Goal: Task Accomplishment & Management: Manage account settings

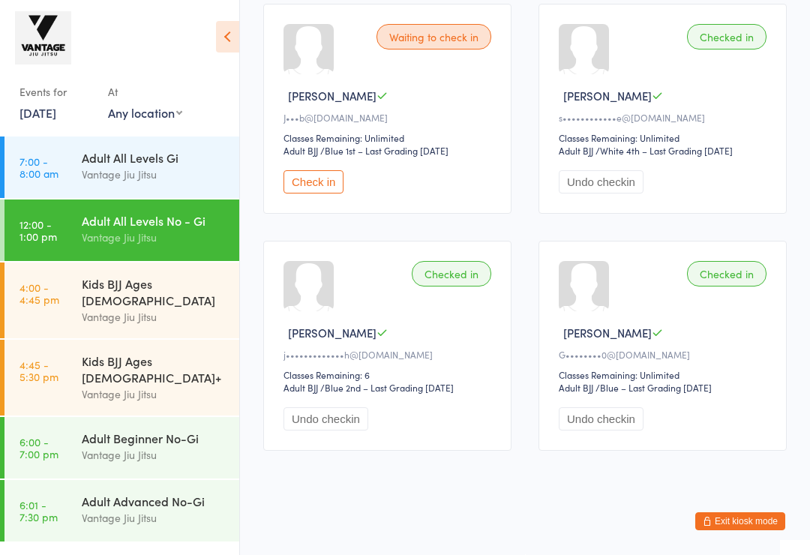
click at [749, 530] on button "Exit kiosk mode" at bounding box center [740, 521] width 90 height 18
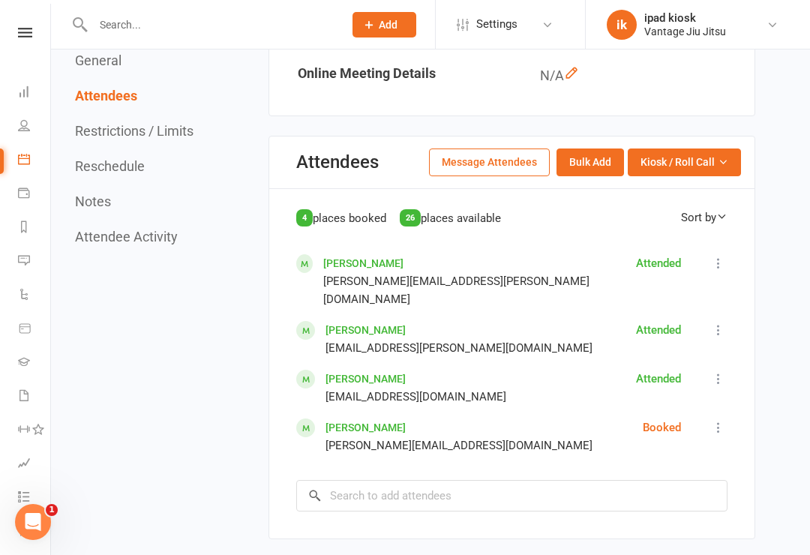
click at [388, 245] on div "4 places booked 26 places available Sort by First Name Last Name Sam Betteridge…" at bounding box center [511, 359] width 431 height 303
click at [367, 262] on link "[PERSON_NAME]" at bounding box center [363, 263] width 80 height 12
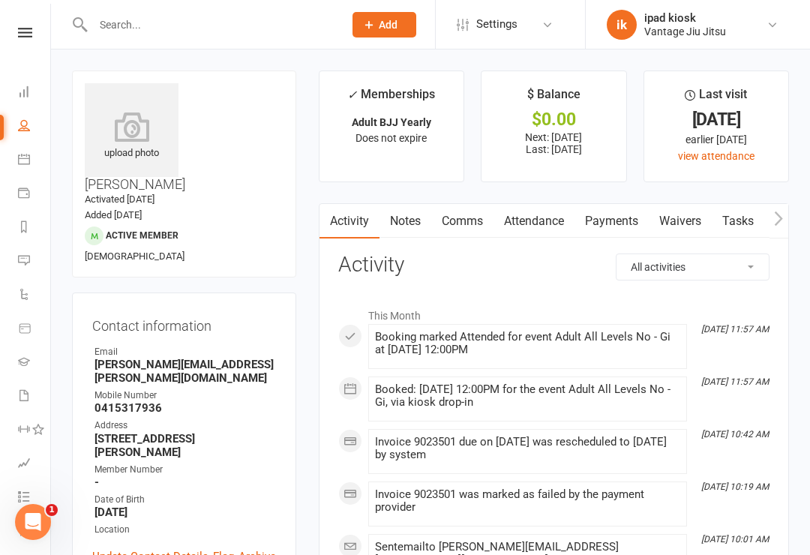
click at [619, 223] on link "Payments" at bounding box center [611, 221] width 74 height 34
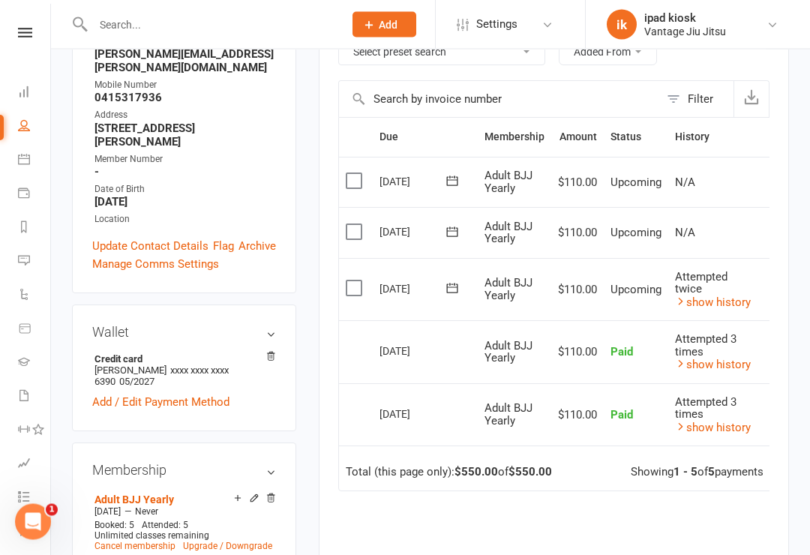
scroll to position [313, 0]
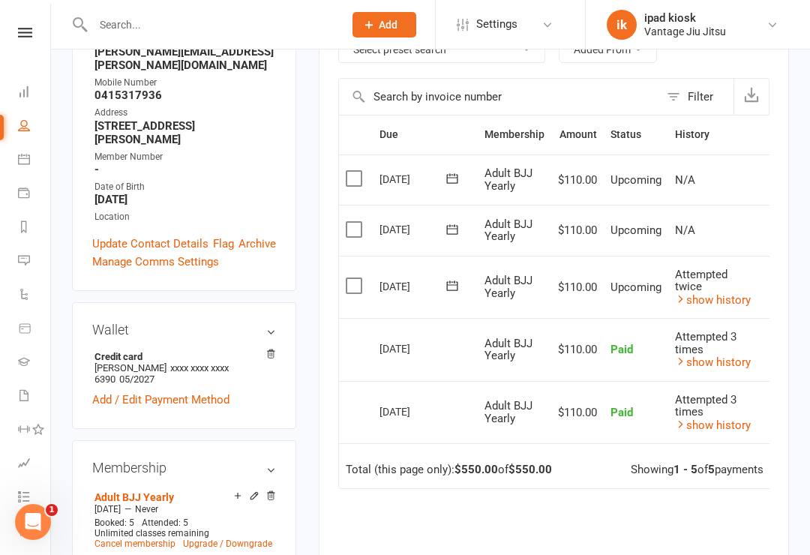
click at [727, 295] on link "show history" at bounding box center [713, 299] width 76 height 13
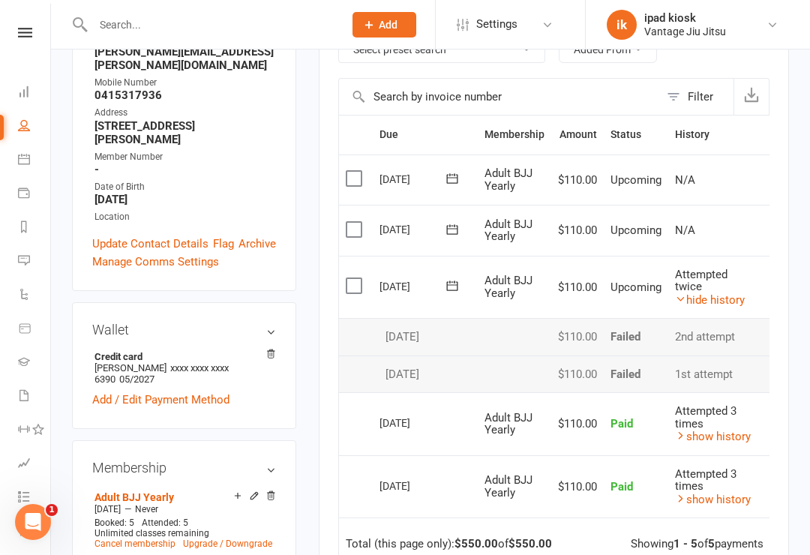
click at [739, 468] on div "Attempted 3 times" at bounding box center [713, 480] width 76 height 25
click at [734, 430] on link "show history" at bounding box center [713, 436] width 76 height 13
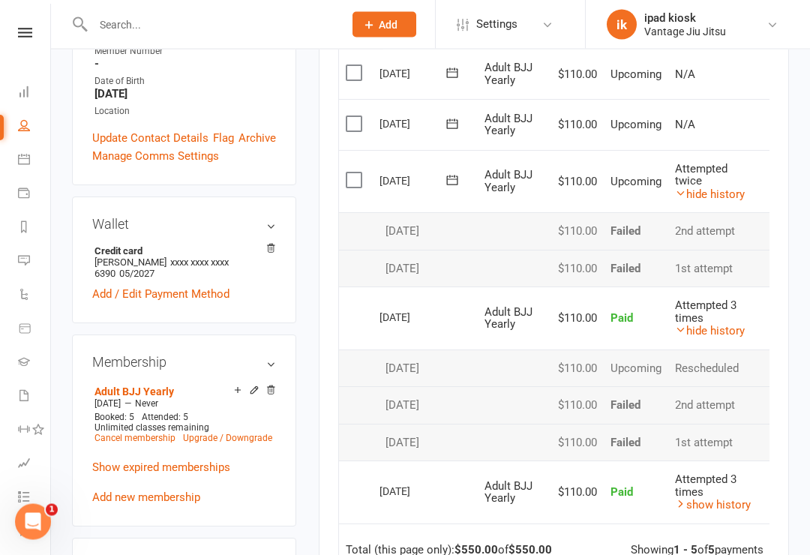
click at [710, 499] on link "show history" at bounding box center [713, 505] width 76 height 13
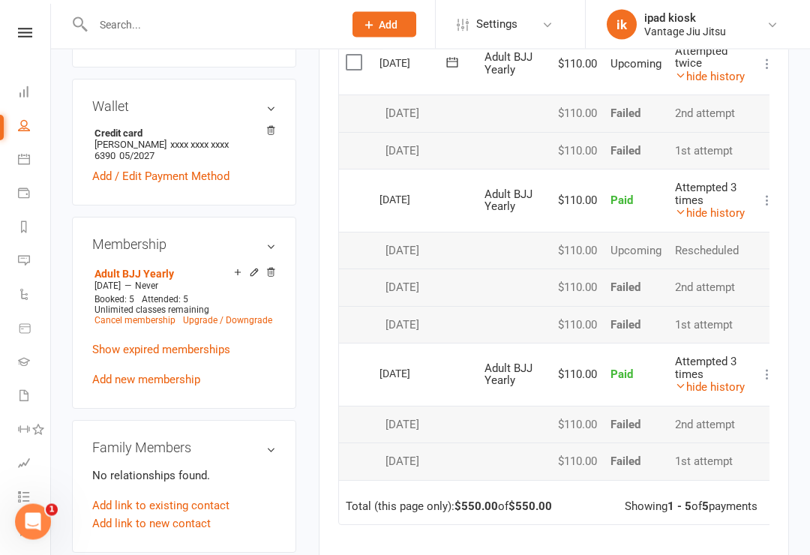
scroll to position [535, 0]
click at [699, 207] on link "hide history" at bounding box center [710, 213] width 70 height 13
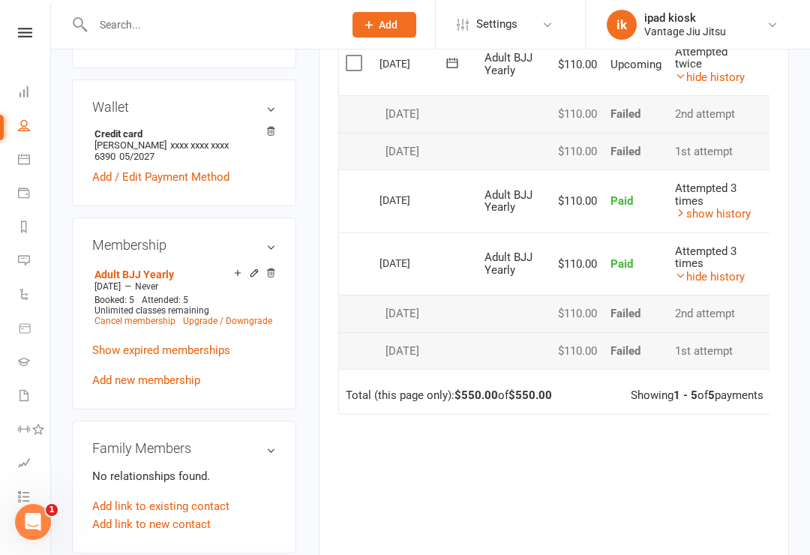
click at [688, 208] on link "show history" at bounding box center [713, 213] width 76 height 13
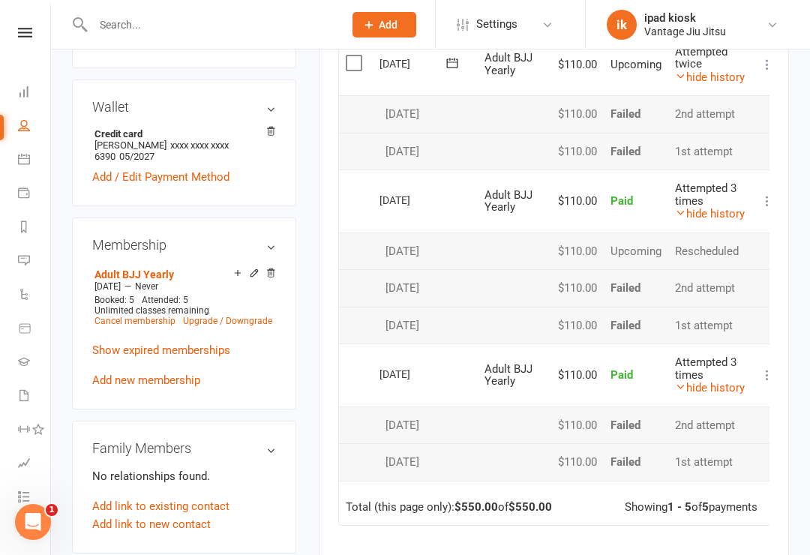
click at [640, 281] on td "Failed" at bounding box center [636, 287] width 64 height 37
click at [430, 287] on td "26 Jul 2025" at bounding box center [425, 287] width 105 height 37
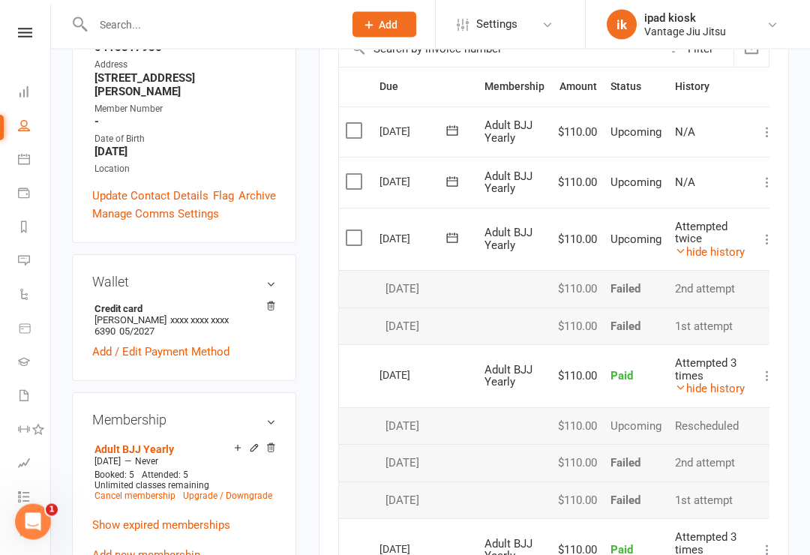
scroll to position [371, 0]
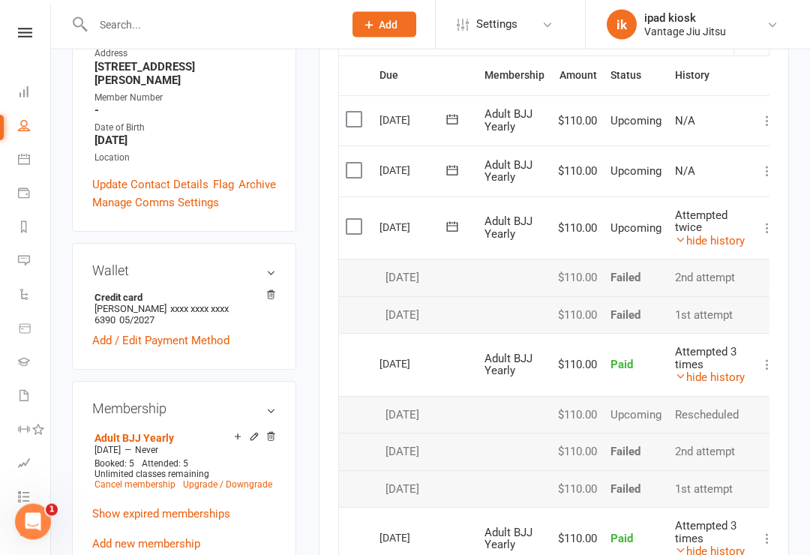
click at [722, 235] on link "hide history" at bounding box center [710, 241] width 70 height 13
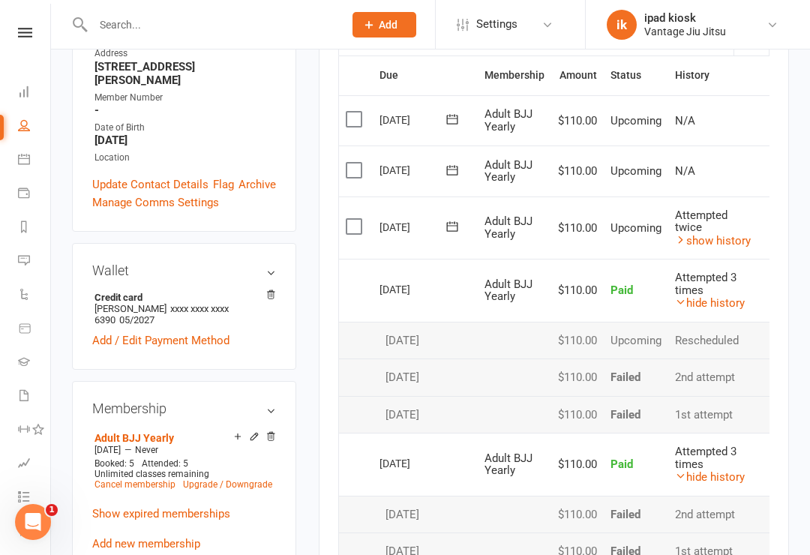
click at [730, 234] on link "show history" at bounding box center [713, 240] width 76 height 13
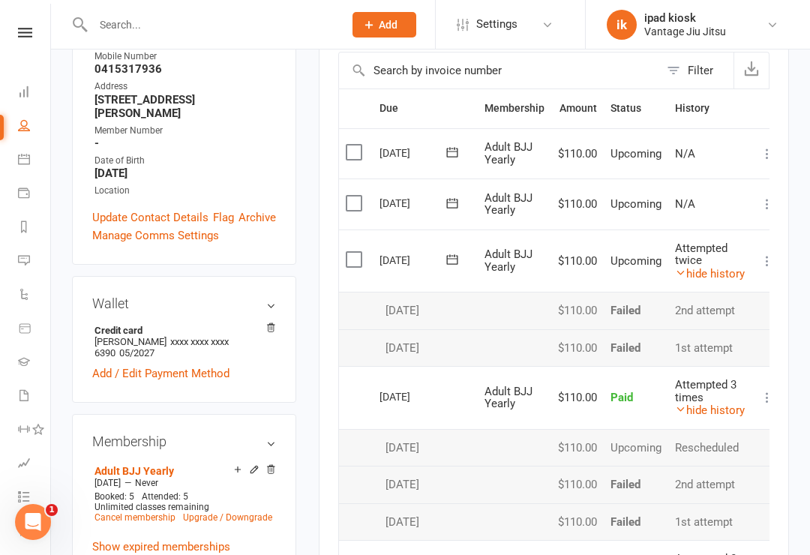
scroll to position [338, 0]
click at [35, 161] on link "Calendar" at bounding box center [35, 161] width 34 height 34
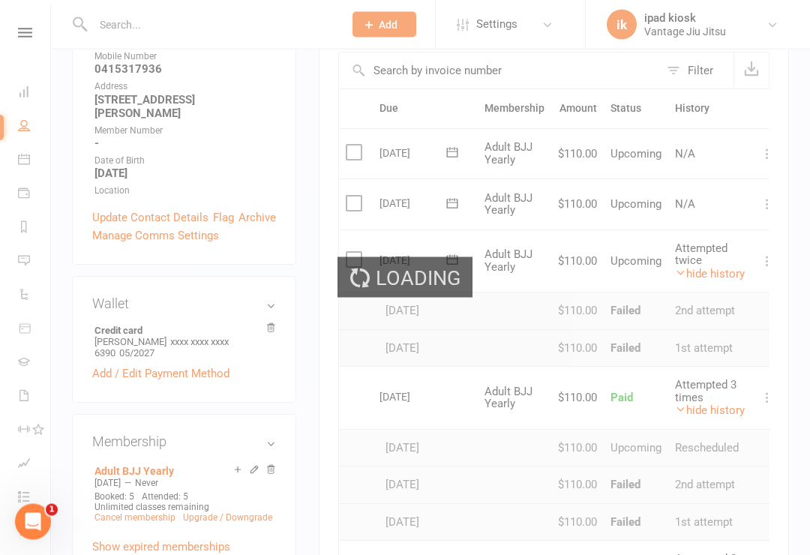
scroll to position [339, 0]
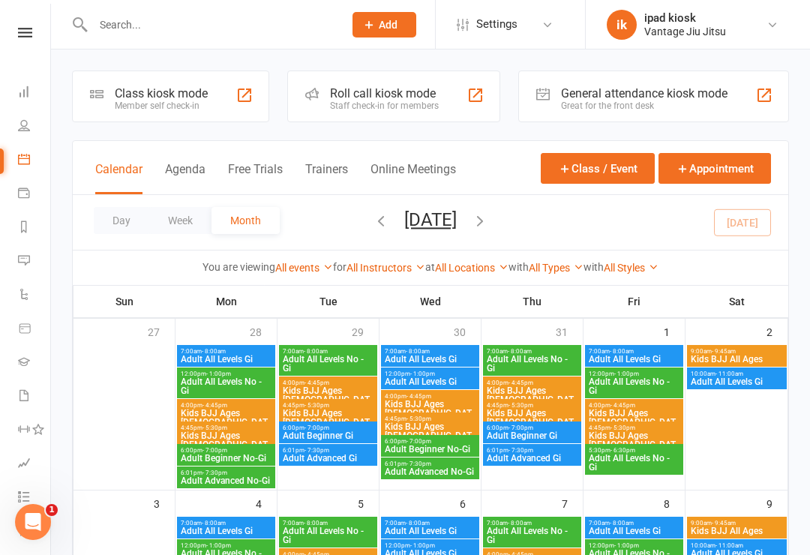
click at [184, 103] on div "Member self check-in" at bounding box center [161, 105] width 93 height 10
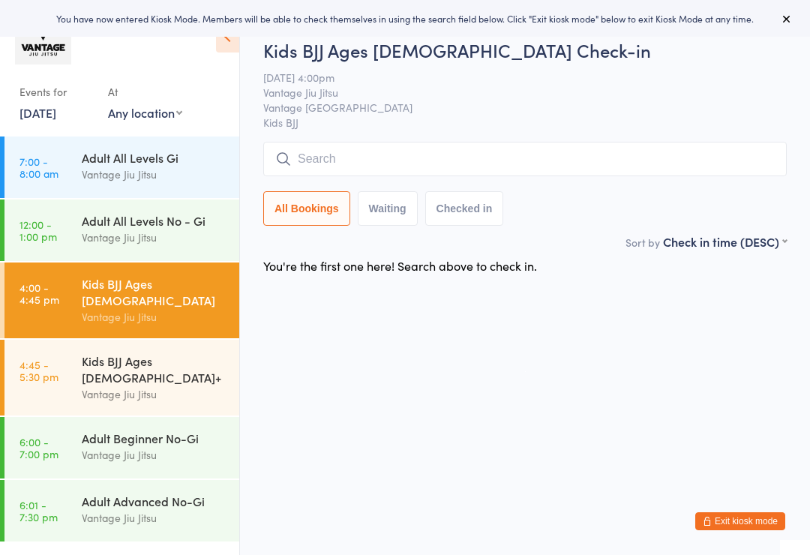
click at [35, 112] on link "11 Aug, 2025" at bounding box center [37, 112] width 37 height 16
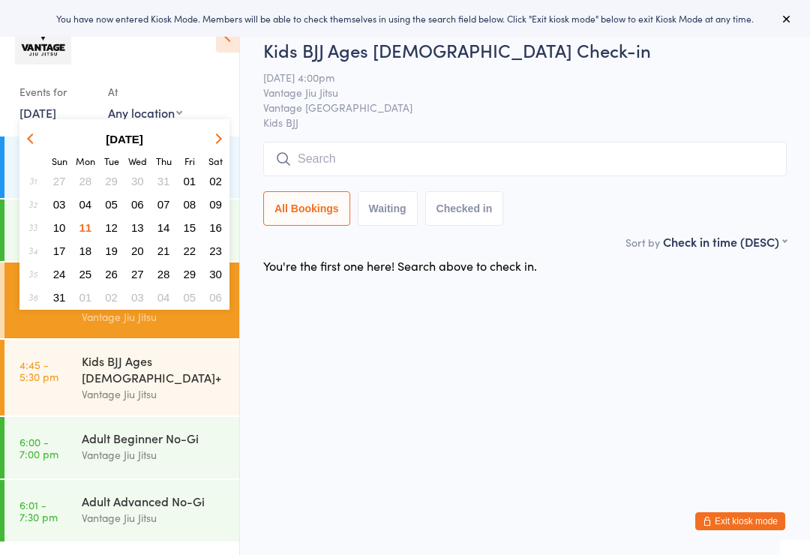
click at [198, 210] on button "08" at bounding box center [189, 204] width 23 height 20
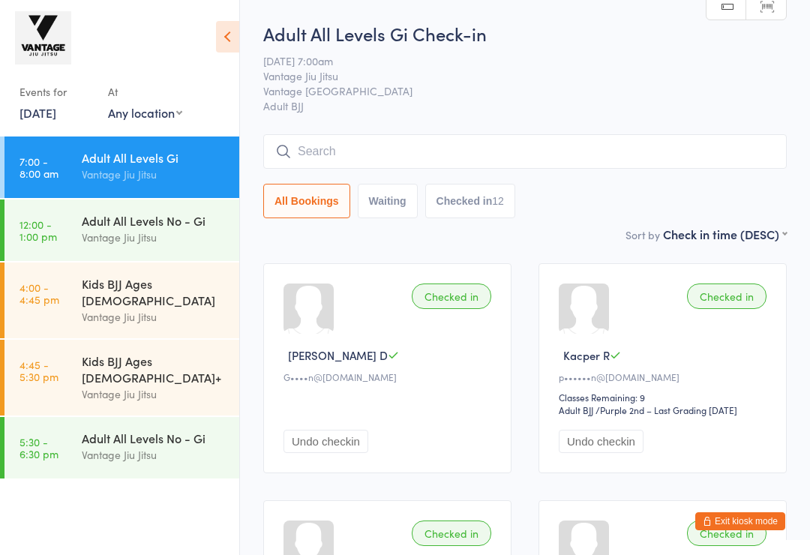
click at [140, 446] on div "Vantage Jiu Jitsu" at bounding box center [154, 454] width 145 height 17
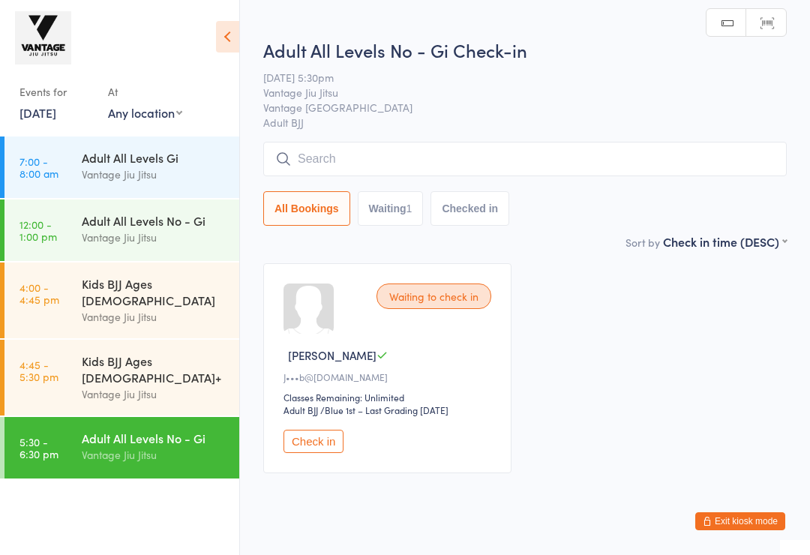
click at [139, 385] on div "Vantage Jiu Jitsu" at bounding box center [154, 393] width 145 height 17
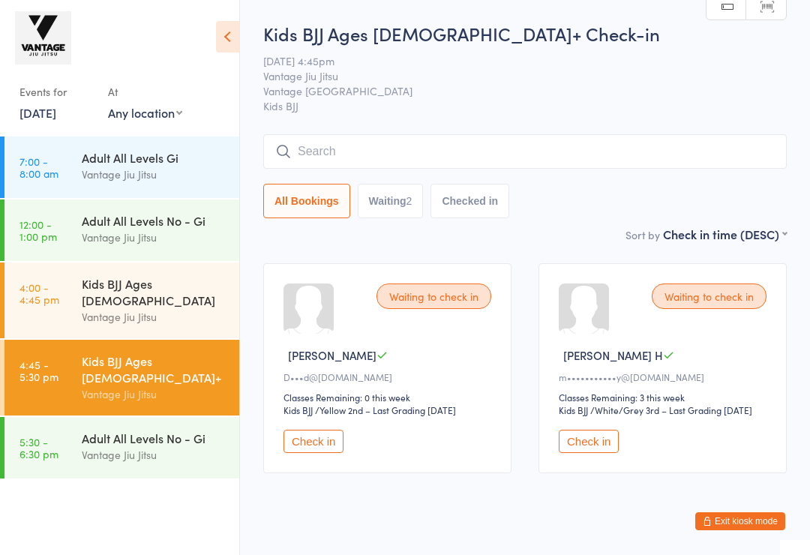
click at [591, 453] on button "Check in" at bounding box center [589, 441] width 60 height 23
click at [139, 446] on div "Vantage Jiu Jitsu" at bounding box center [154, 454] width 145 height 17
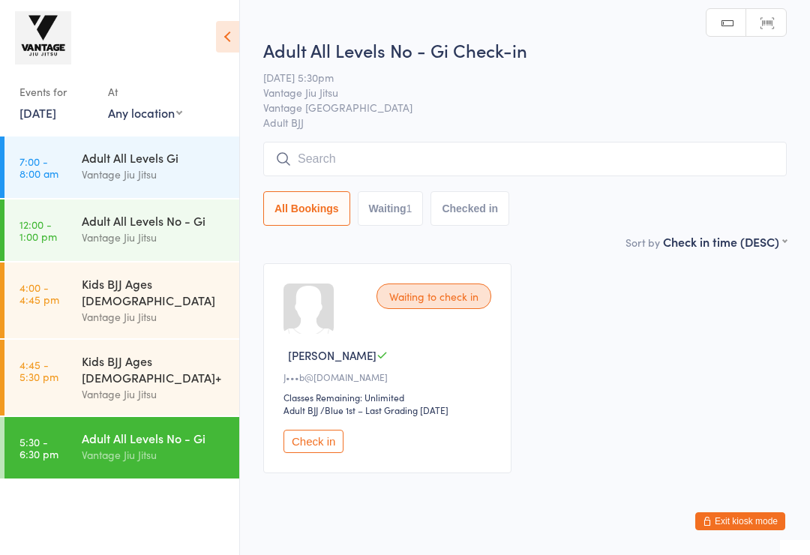
click at [322, 451] on button "Check in" at bounding box center [313, 441] width 60 height 23
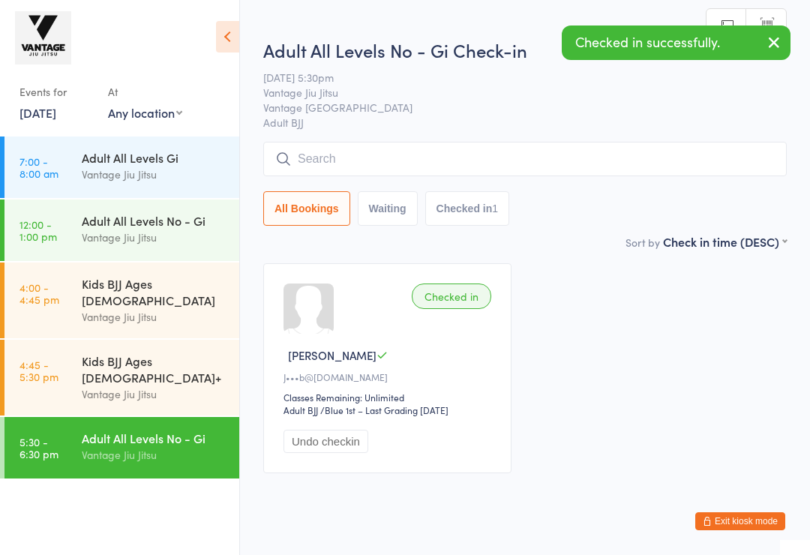
click at [440, 163] on input "search" at bounding box center [524, 159] width 523 height 34
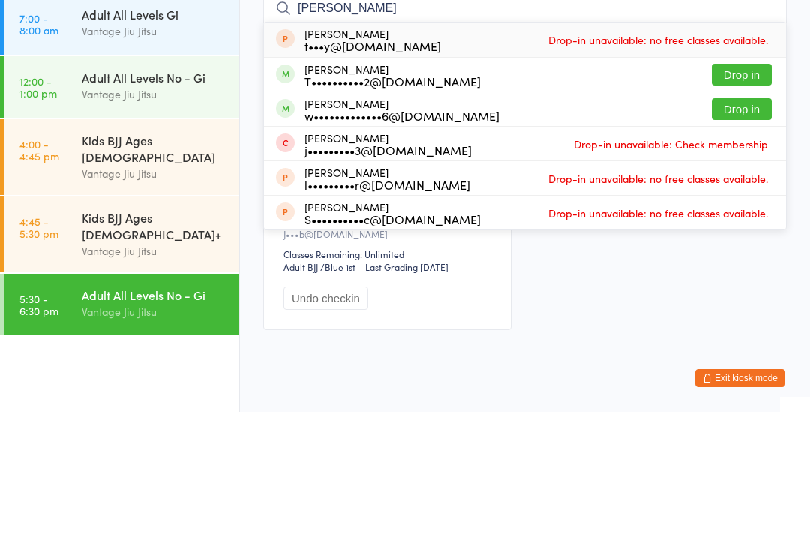
type input "Terry"
click at [745, 207] on button "Drop in" at bounding box center [742, 218] width 60 height 22
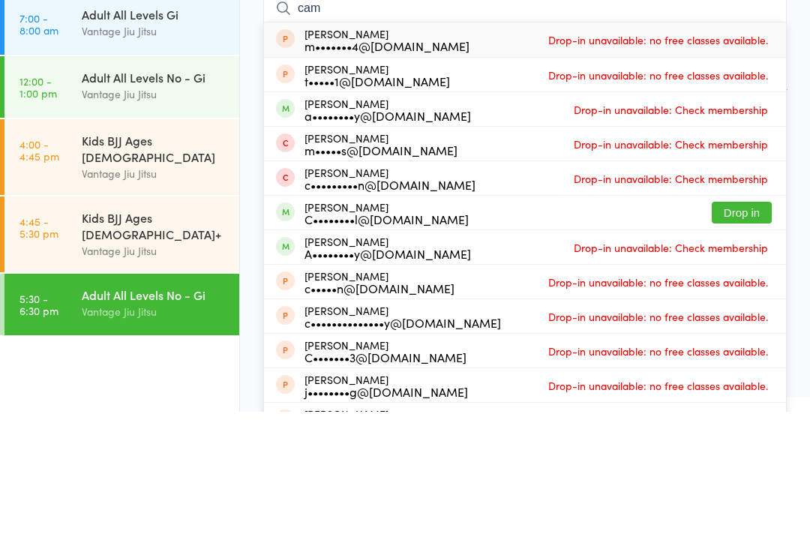
type input "cam"
click at [751, 345] on button "Drop in" at bounding box center [742, 356] width 60 height 22
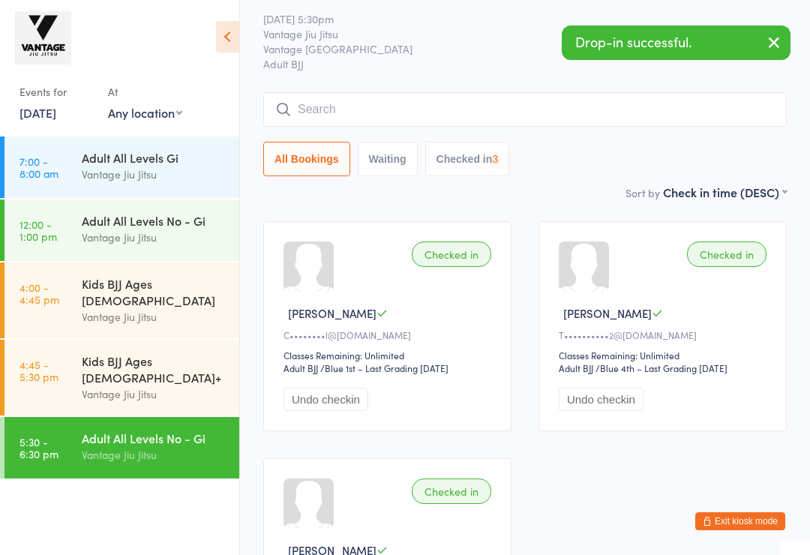
click at [436, 113] on input "search" at bounding box center [524, 109] width 523 height 34
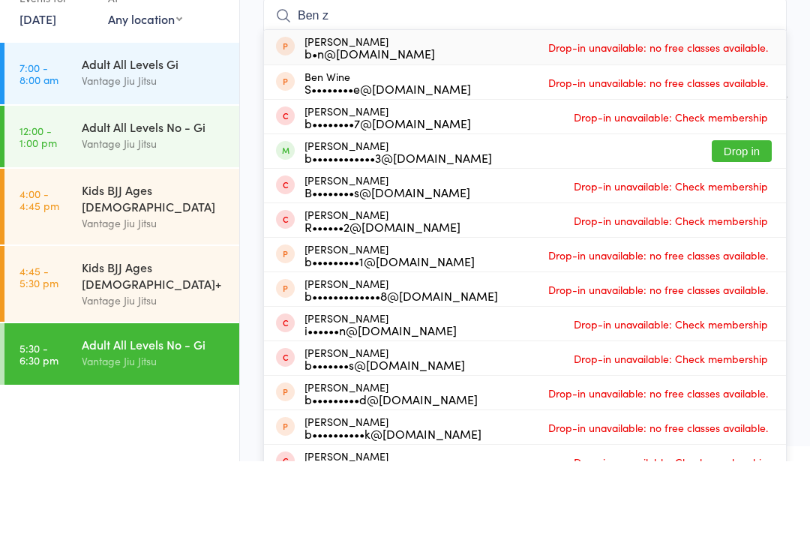
type input "Ben z"
click at [746, 234] on button "Drop in" at bounding box center [742, 245] width 60 height 22
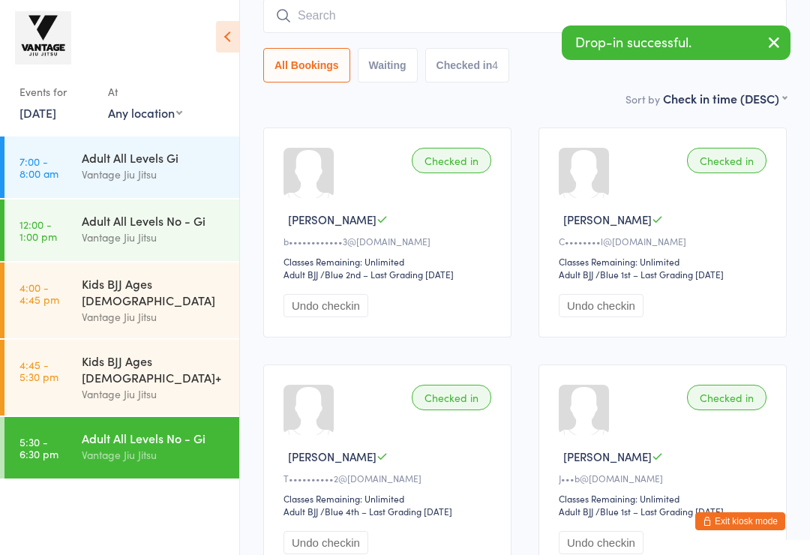
click at [484, 25] on input "search" at bounding box center [524, 16] width 523 height 34
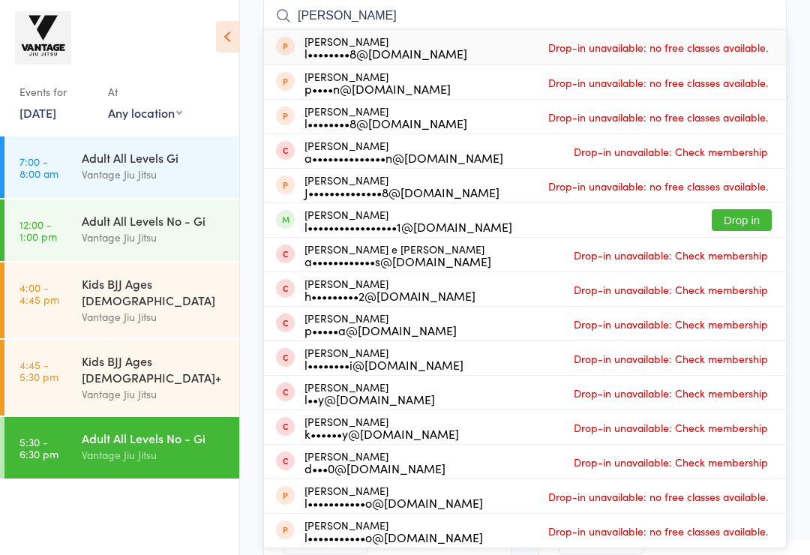
type input "Lucas"
click at [739, 226] on button "Drop in" at bounding box center [742, 220] width 60 height 22
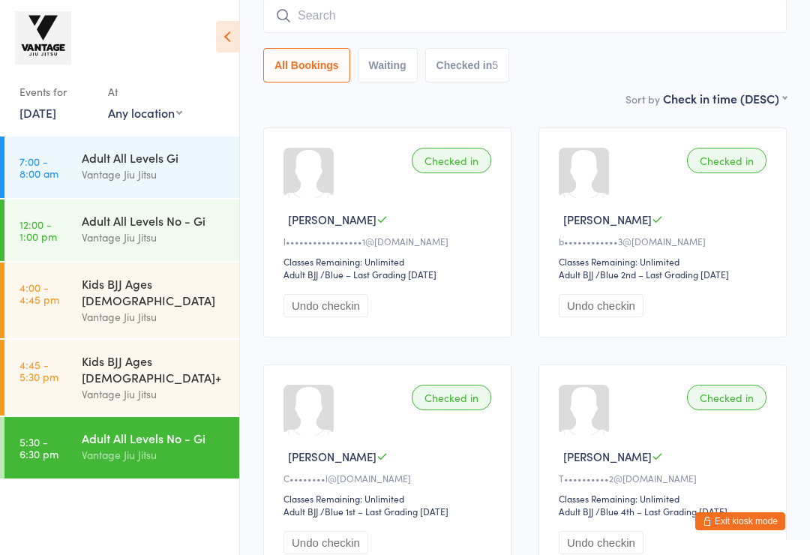
click at [55, 121] on link "8 Aug, 2025" at bounding box center [37, 112] width 37 height 16
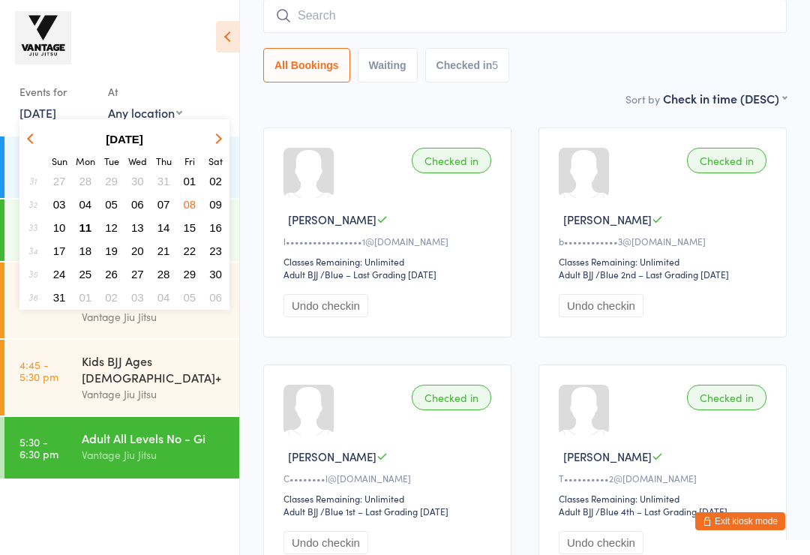
click at [81, 228] on span "11" at bounding box center [85, 227] width 13 height 13
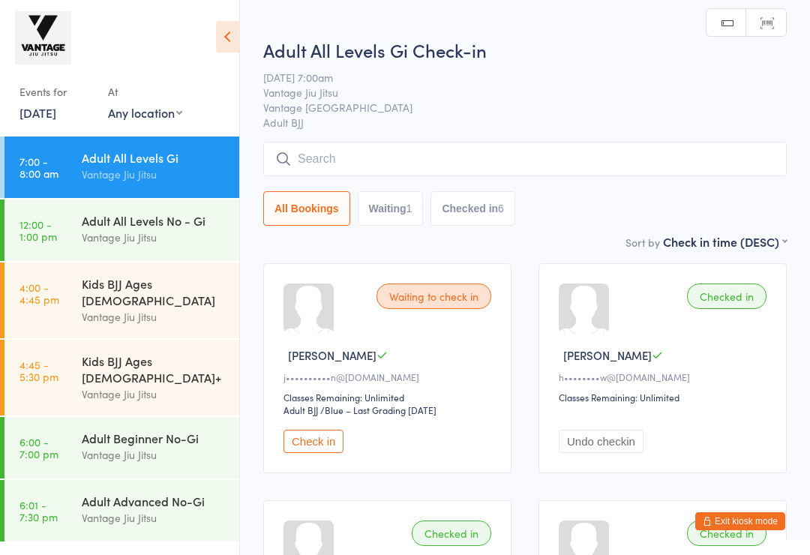
click at [71, 230] on link "12:00 - 1:00 pm Adult All Levels No - Gi Vantage Jiu Jitsu" at bounding box center [121, 229] width 235 height 61
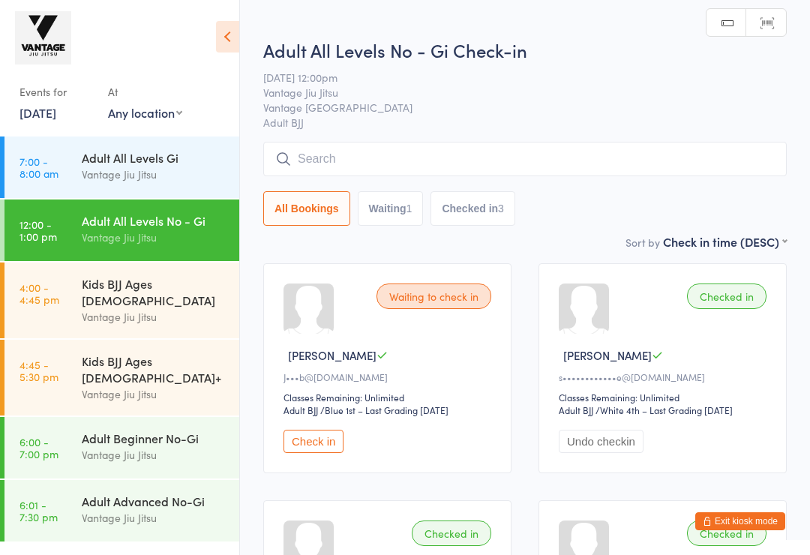
click at [751, 512] on button "Exit kiosk mode" at bounding box center [740, 521] width 90 height 18
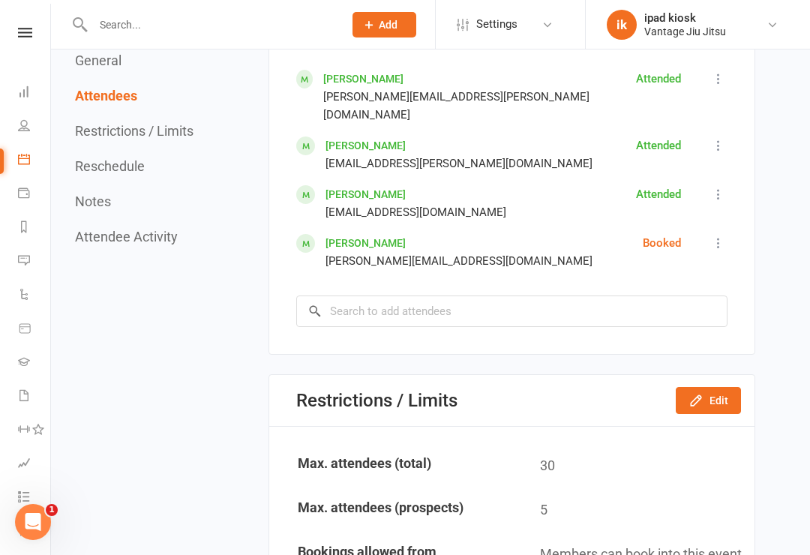
click at [368, 139] on link "[PERSON_NAME]" at bounding box center [365, 145] width 80 height 12
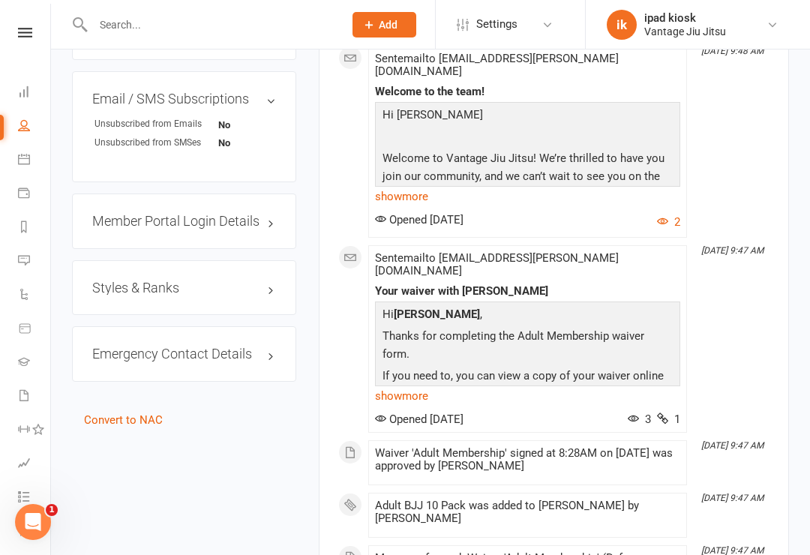
scroll to position [1120, 0]
click at [211, 280] on h3 "Styles & Ranks" at bounding box center [184, 287] width 184 height 15
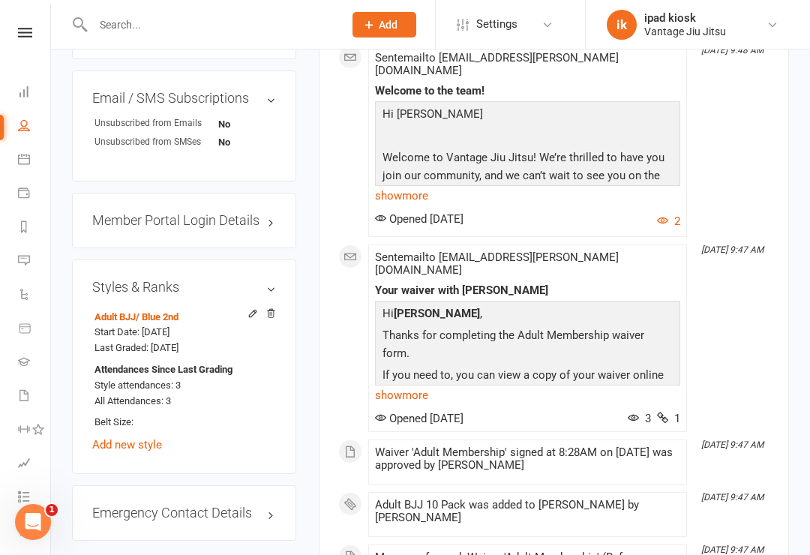
click at [40, 524] on icon "Open Intercom Messenger" at bounding box center [33, 522] width 25 height 25
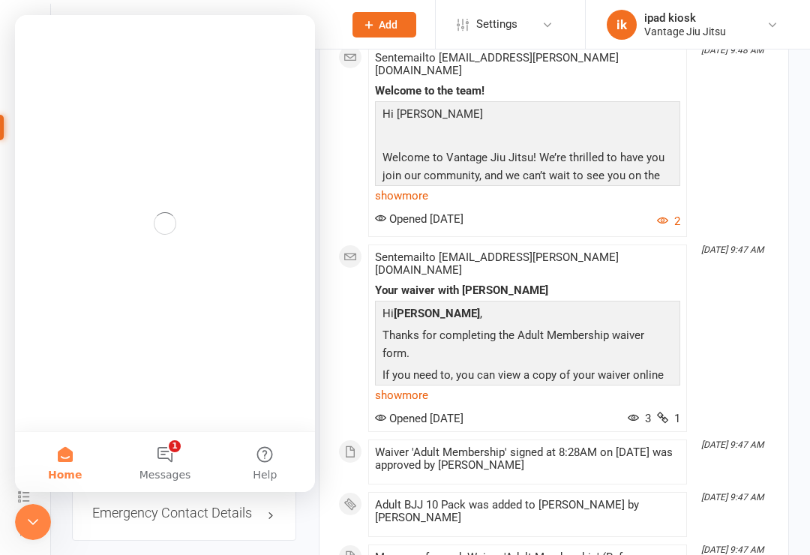
scroll to position [0, 0]
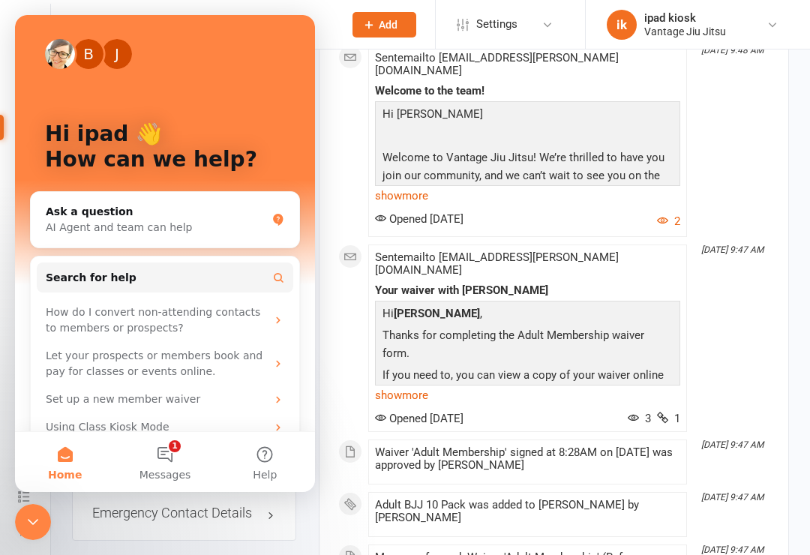
click at [180, 475] on span "Messages" at bounding box center [165, 474] width 52 height 10
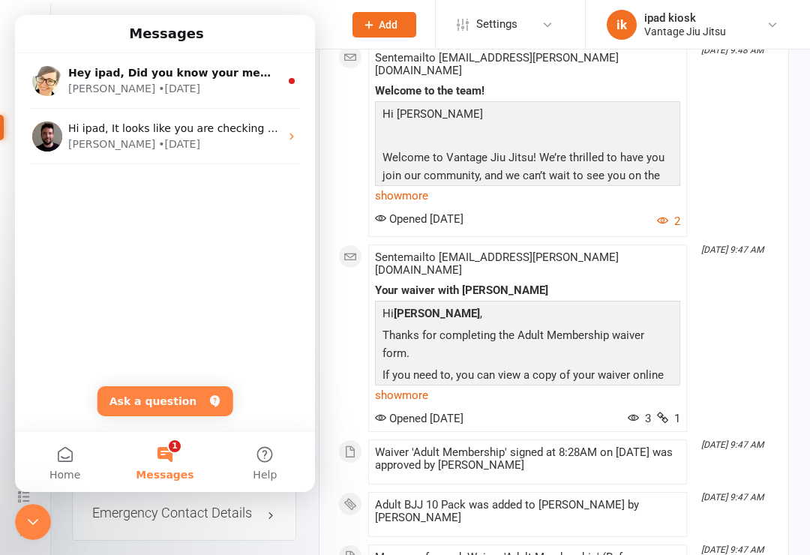
click at [223, 91] on div "Emily • 2w ago" at bounding box center [173, 89] width 211 height 16
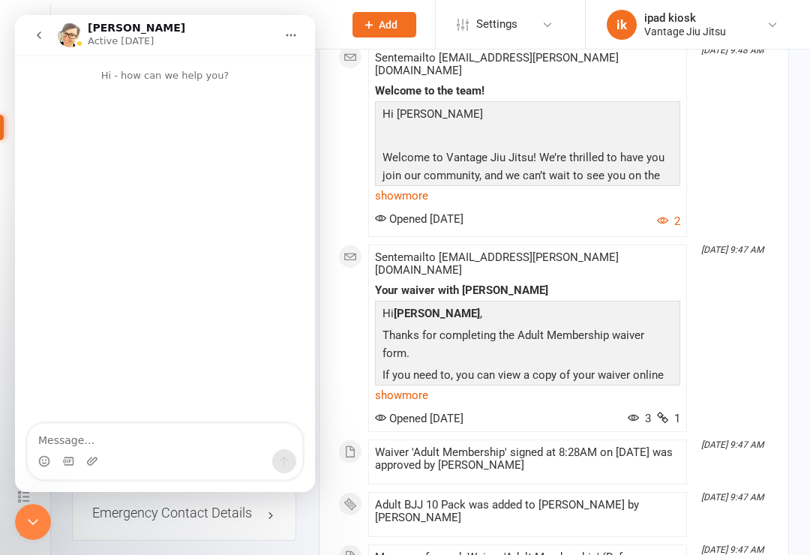
scroll to position [1003, 0]
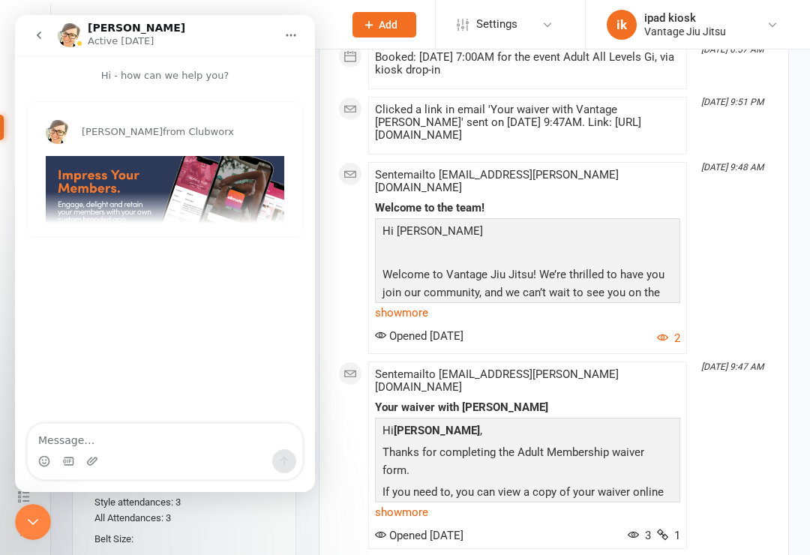
click at [56, 529] on div "upload photo Jordan Dimech Activated 24 July, 2025 Added 22 July, 2025 Active m…" at bounding box center [430, 364] width 759 height 2637
click at [44, 518] on div "Close Intercom Messenger" at bounding box center [33, 522] width 36 height 36
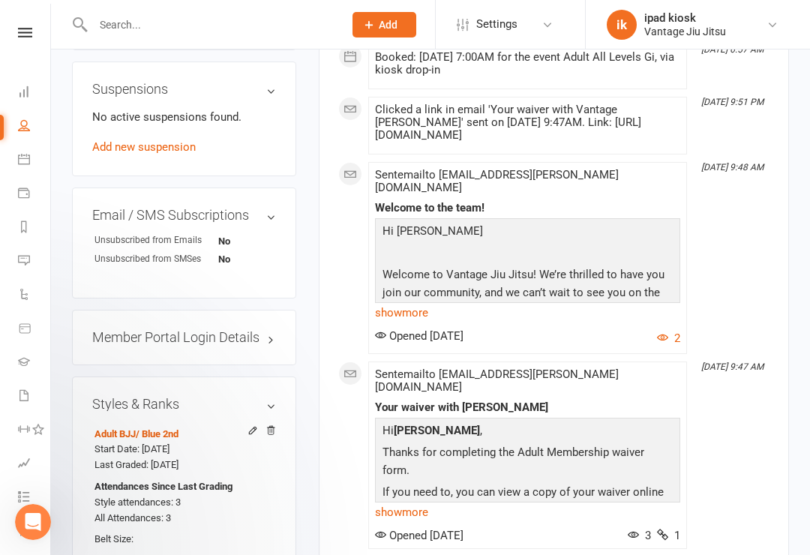
scroll to position [922, 0]
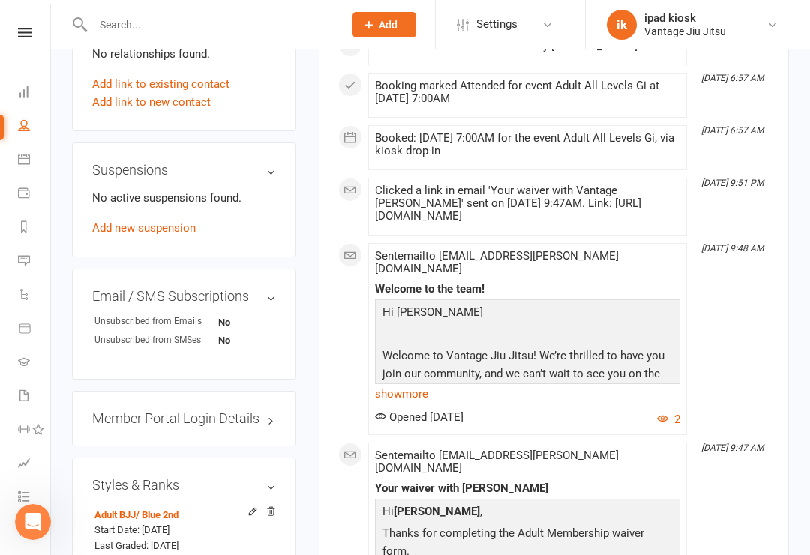
click at [37, 151] on link "Calendar" at bounding box center [35, 161] width 34 height 34
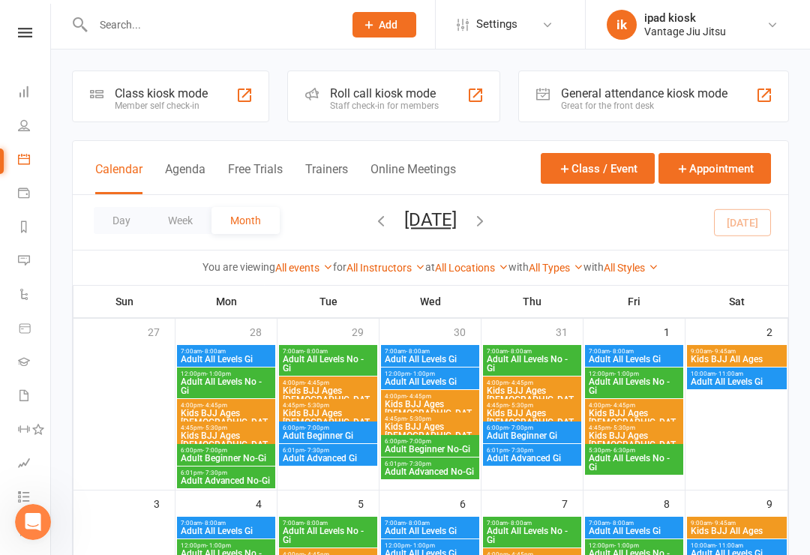
click at [187, 103] on div "Member self check-in" at bounding box center [161, 105] width 93 height 10
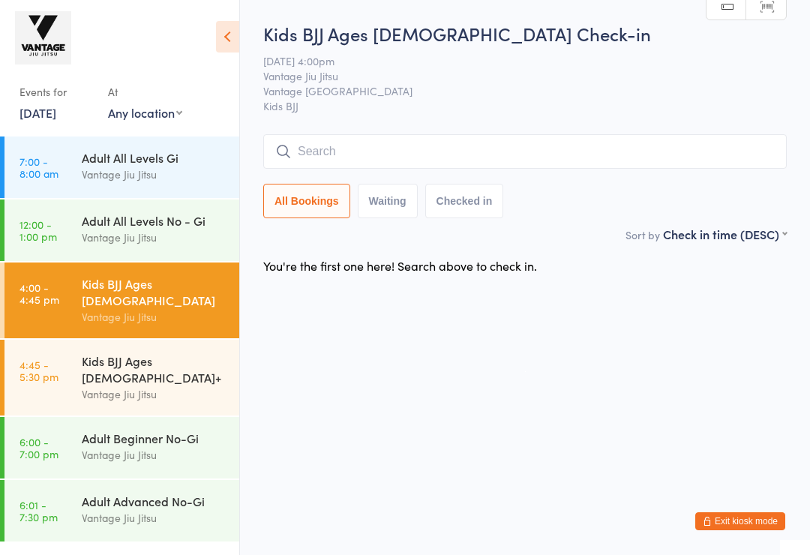
click at [56, 107] on link "[DATE]" at bounding box center [37, 112] width 37 height 16
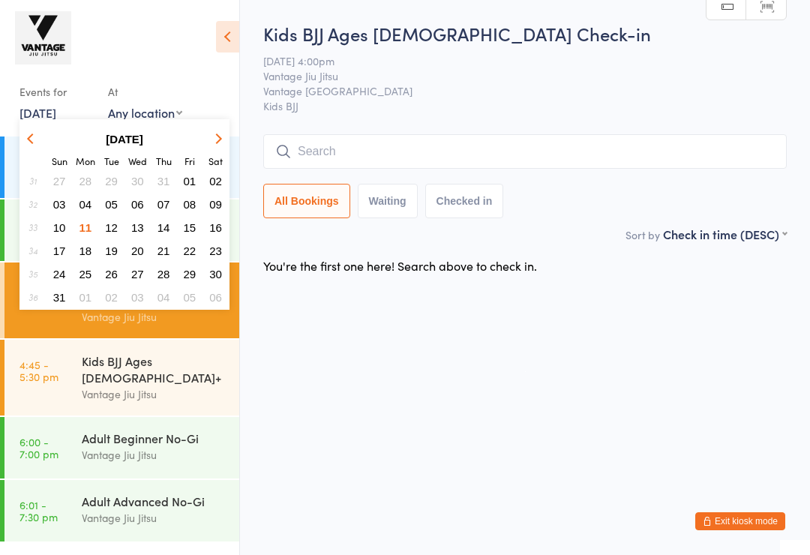
click at [194, 208] on span "08" at bounding box center [190, 204] width 13 height 13
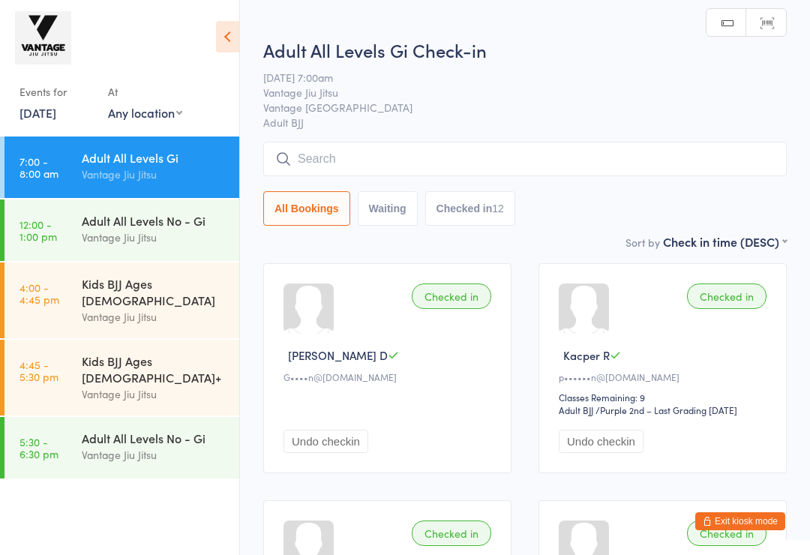
click at [188, 308] on div "Vantage Jiu Jitsu" at bounding box center [154, 316] width 145 height 17
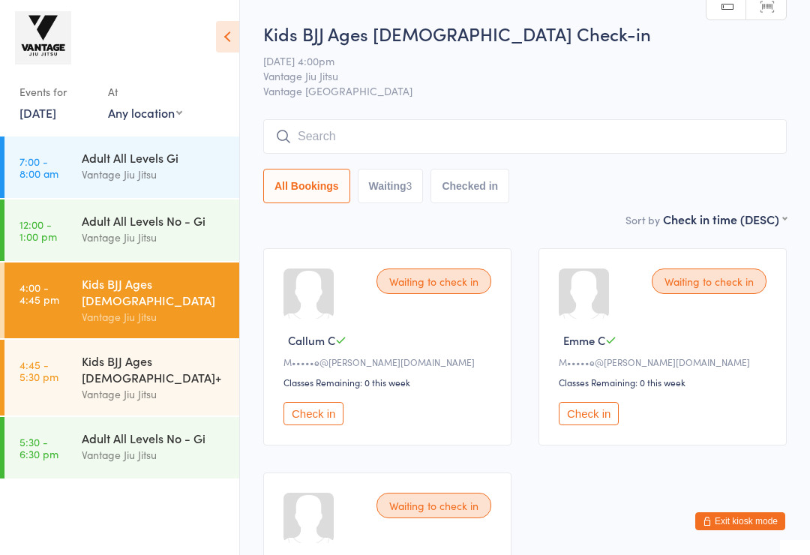
click at [310, 425] on button "Check in" at bounding box center [313, 413] width 60 height 23
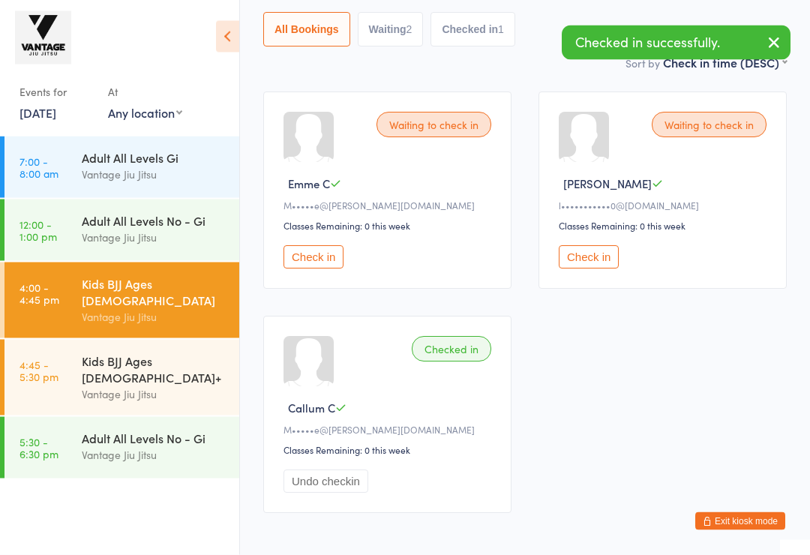
scroll to position [157, 0]
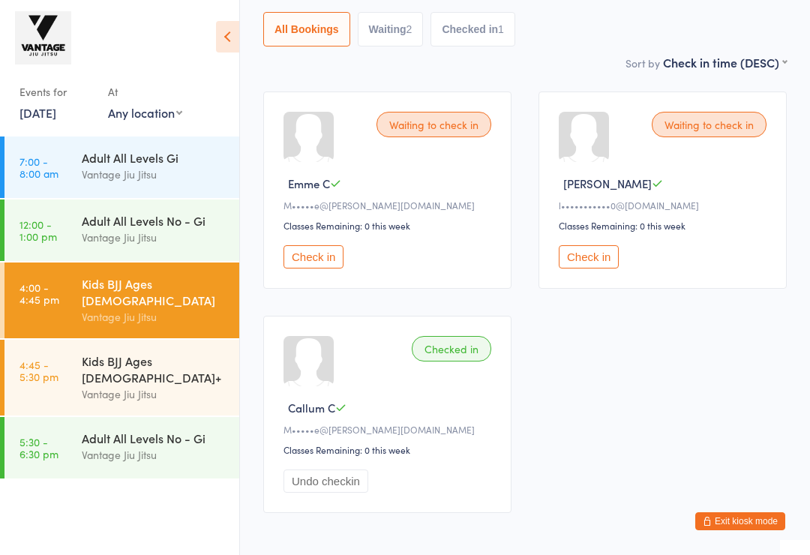
click at [599, 262] on button "Check in" at bounding box center [589, 256] width 60 height 23
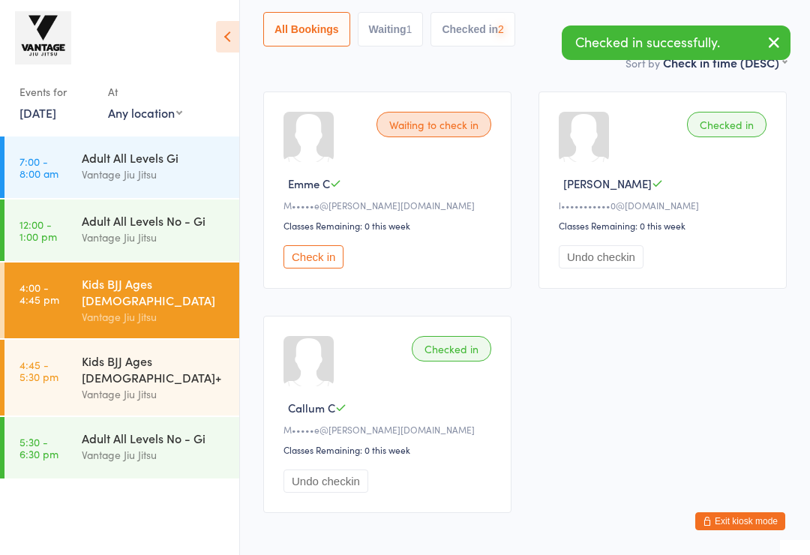
click at [326, 256] on button "Check in" at bounding box center [313, 256] width 60 height 23
click at [163, 385] on div "Vantage Jiu Jitsu" at bounding box center [154, 393] width 145 height 17
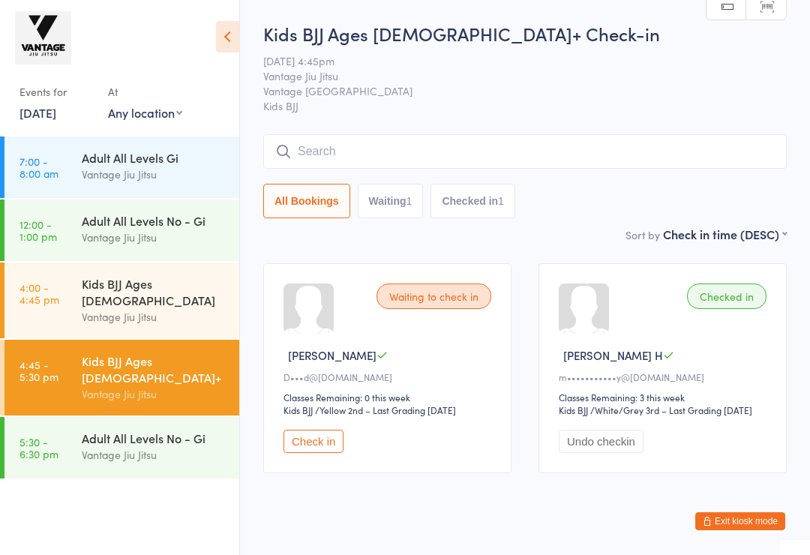
click at [613, 453] on button "Undo checkin" at bounding box center [601, 441] width 85 height 23
click at [56, 119] on link "8 Aug, 2025" at bounding box center [37, 112] width 37 height 16
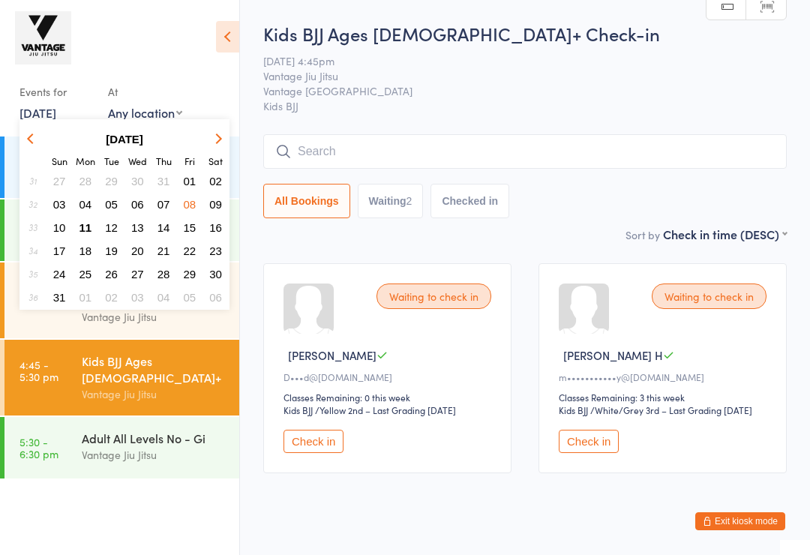
click at [115, 74] on div "Events for 8 Aug, 2025 D Aug, YYYY August 2025 Sun Mon Tue Wed Thu Fri Sat 31 2…" at bounding box center [119, 69] width 239 height 139
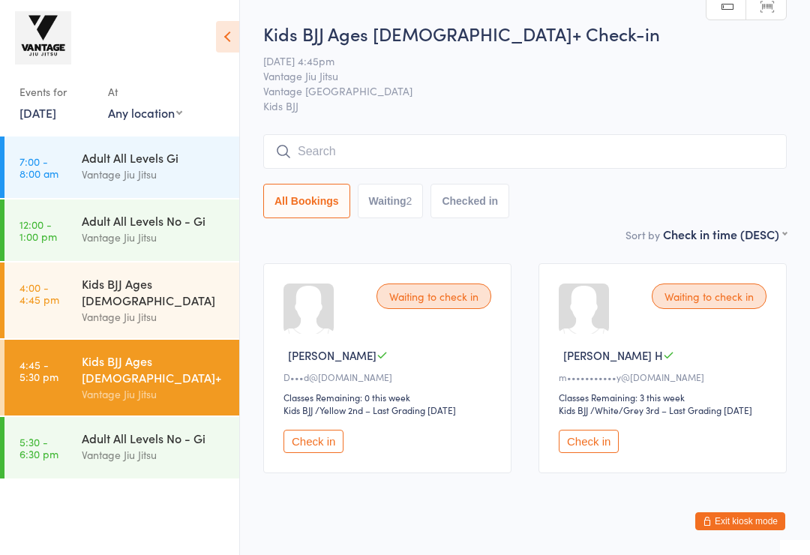
click at [178, 442] on div "Adult All Levels No - Gi Vantage Jiu Jitsu" at bounding box center [160, 446] width 157 height 59
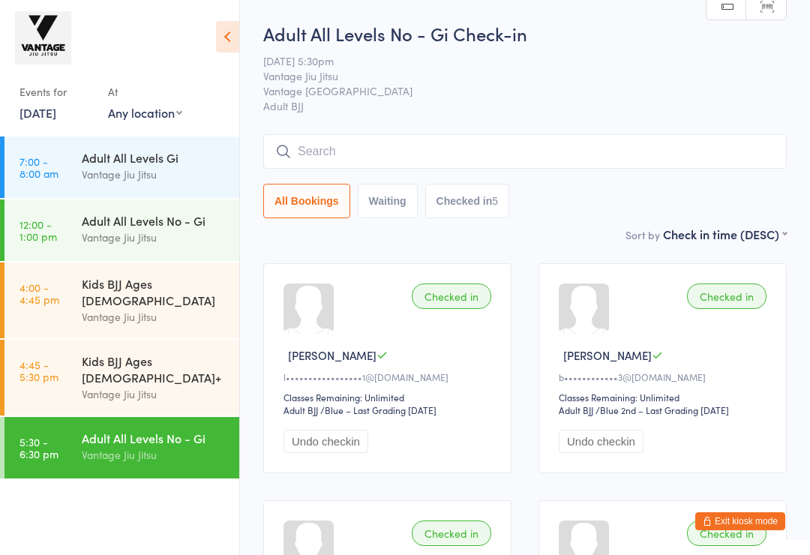
click at [184, 385] on div "Vantage Jiu Jitsu" at bounding box center [154, 393] width 145 height 17
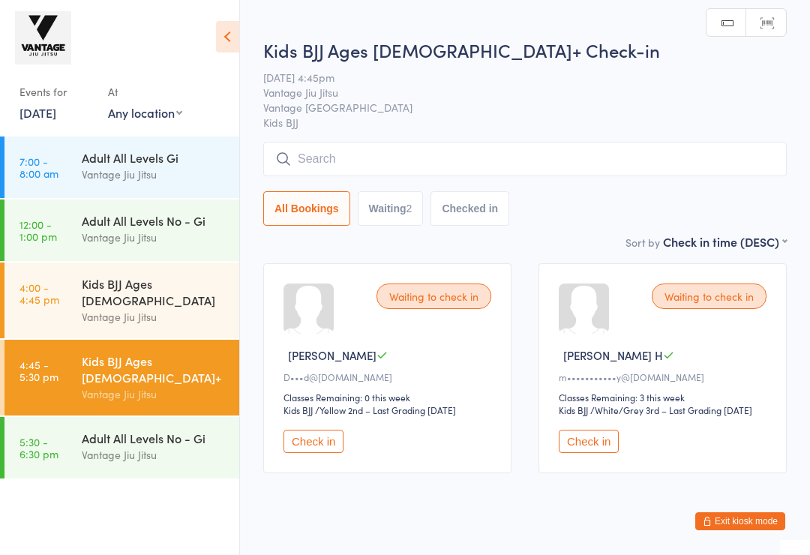
click at [226, 43] on icon at bounding box center [227, 36] width 23 height 31
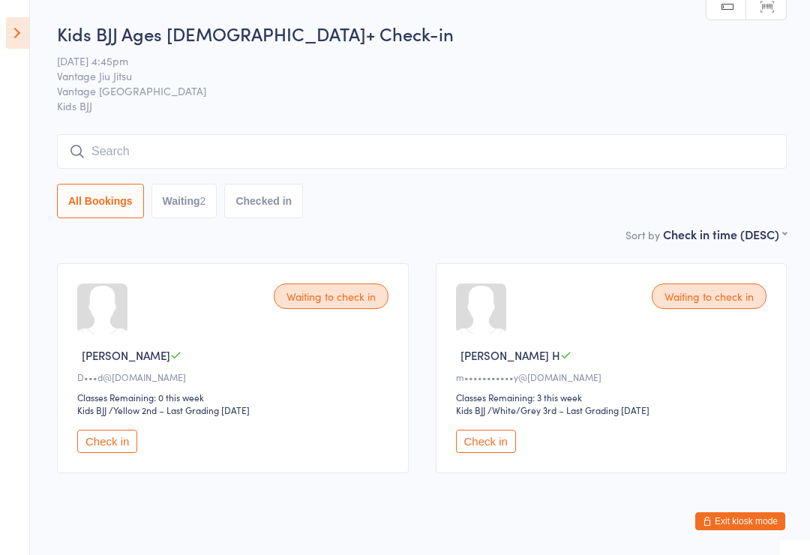
click at [747, 529] on button "Exit kiosk mode" at bounding box center [740, 521] width 90 height 18
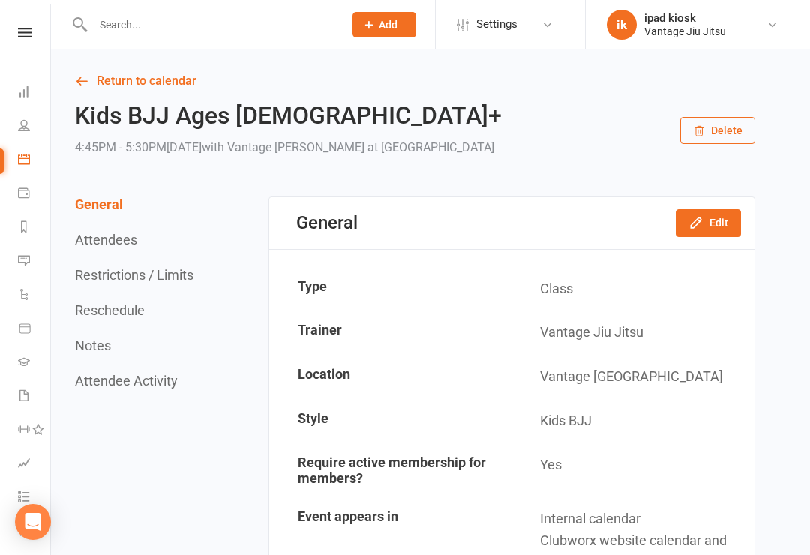
click at [31, 163] on link "Calendar" at bounding box center [35, 161] width 34 height 34
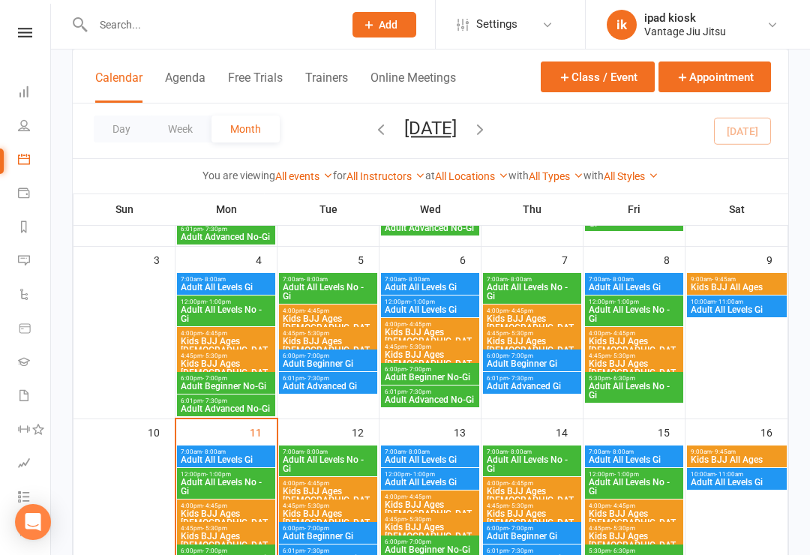
scroll to position [217, 0]
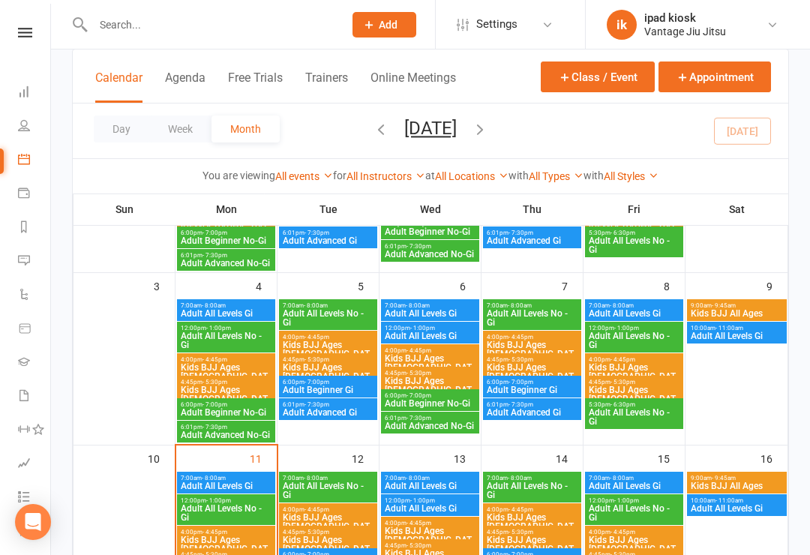
click at [662, 391] on span "Kids BJJ Ages [DEMOGRAPHIC_DATA]+" at bounding box center [634, 398] width 92 height 27
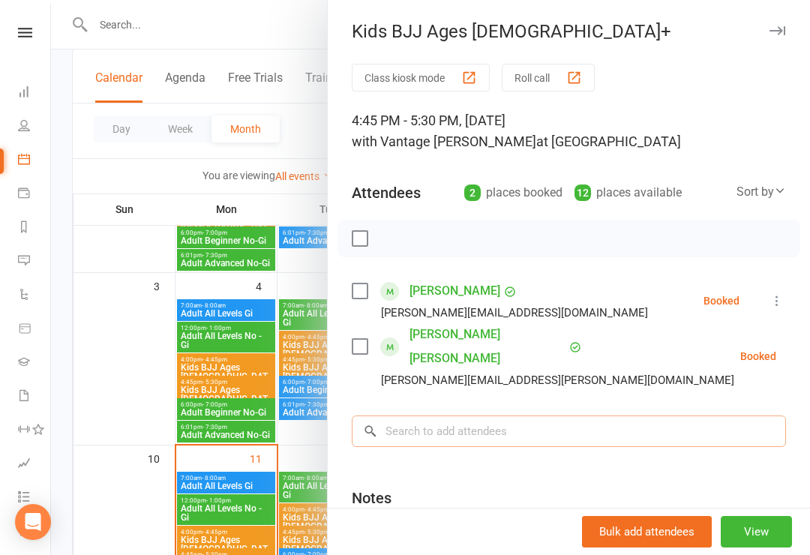
click at [643, 415] on input "search" at bounding box center [569, 430] width 434 height 31
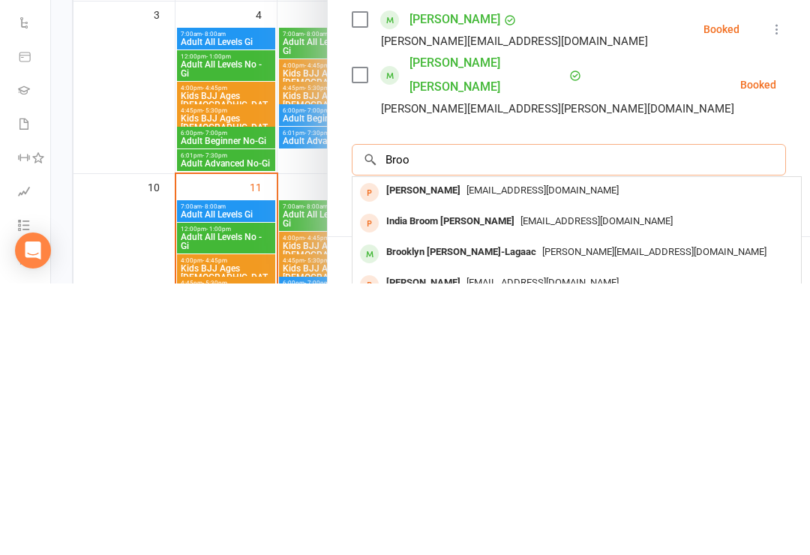
type input "Broo"
click at [551, 517] on span "[PERSON_NAME][EMAIL_ADDRESS][DOMAIN_NAME]" at bounding box center [654, 522] width 224 height 11
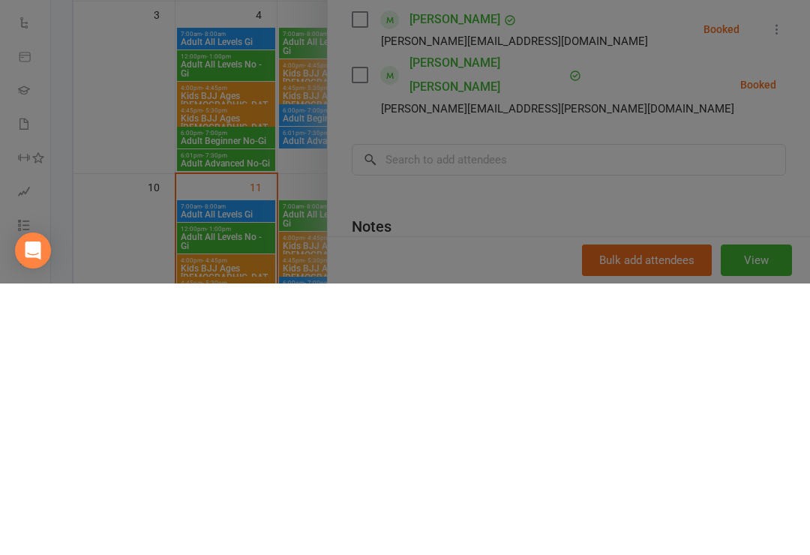
scroll to position [489, 0]
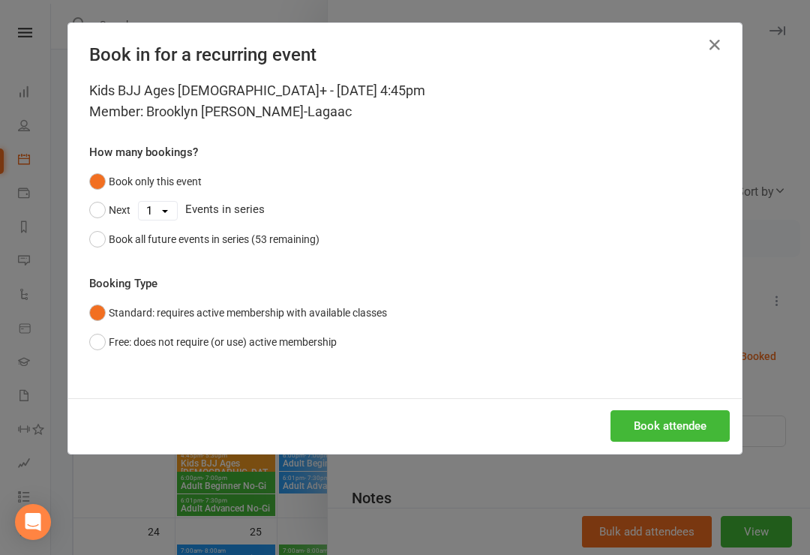
click at [691, 428] on button "Book attendee" at bounding box center [669, 425] width 119 height 31
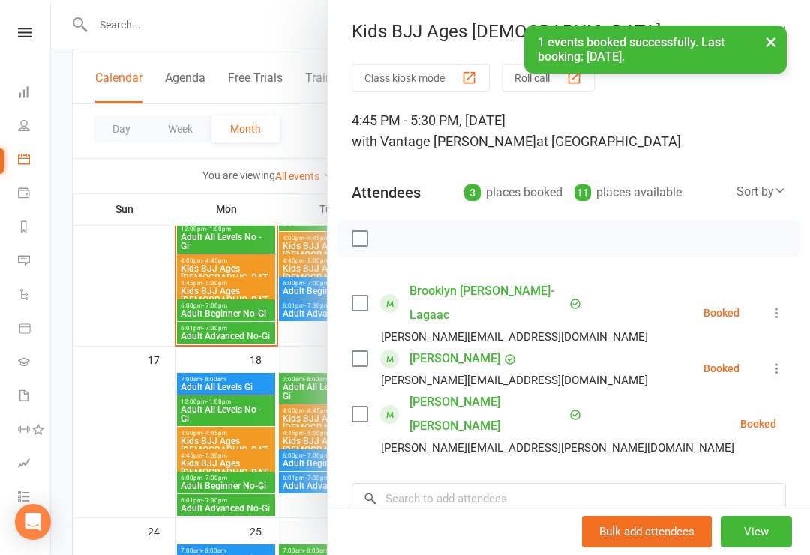
click at [769, 306] on button at bounding box center [777, 313] width 18 height 18
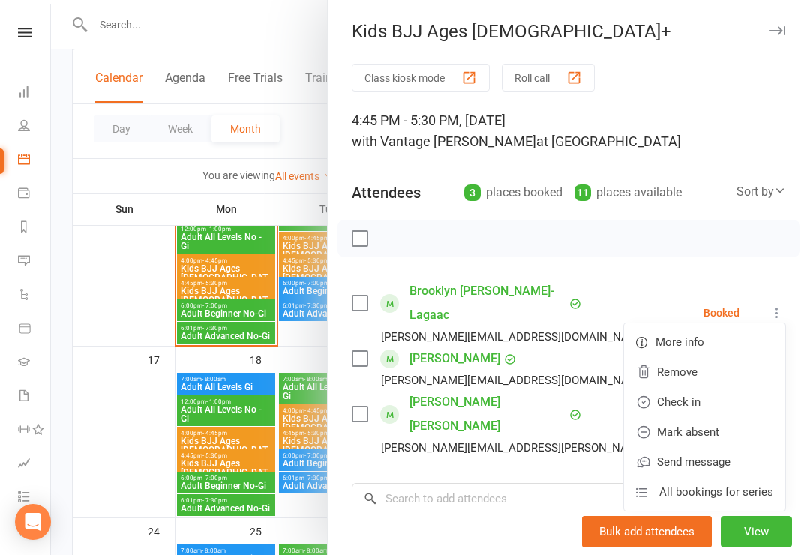
click at [717, 395] on link "Check in" at bounding box center [704, 402] width 161 height 30
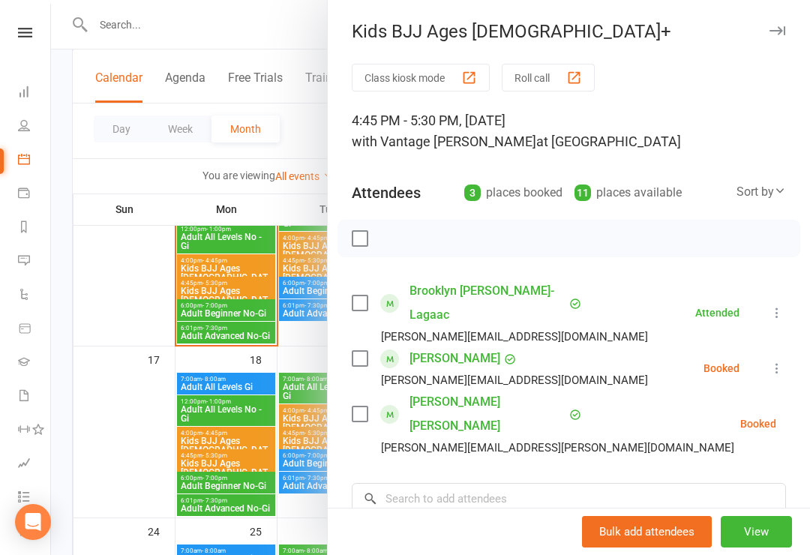
click at [778, 39] on button "button" at bounding box center [777, 31] width 18 height 18
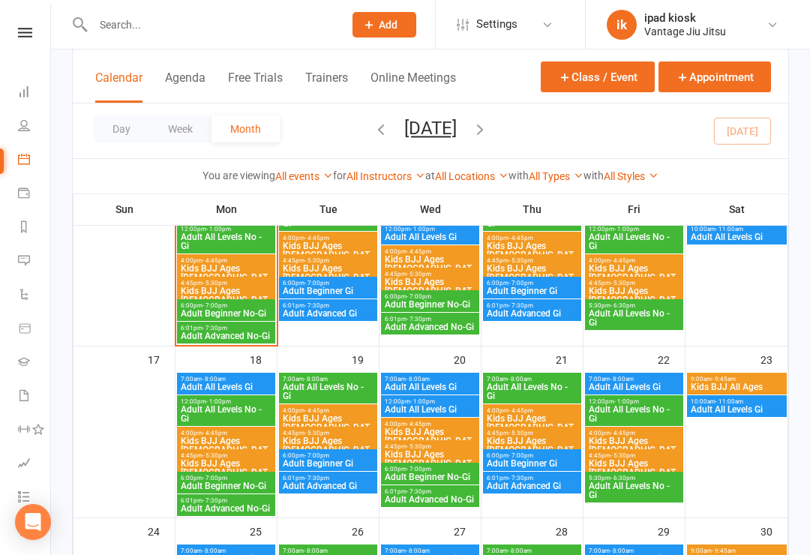
click at [25, 95] on icon at bounding box center [24, 91] width 12 height 12
